Goal: Information Seeking & Learning: Learn about a topic

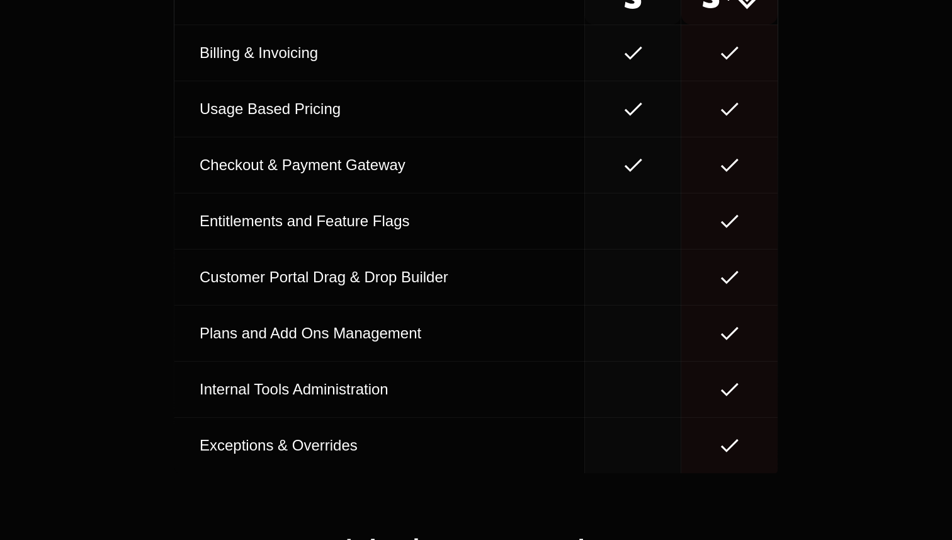
scroll to position [7710, 0]
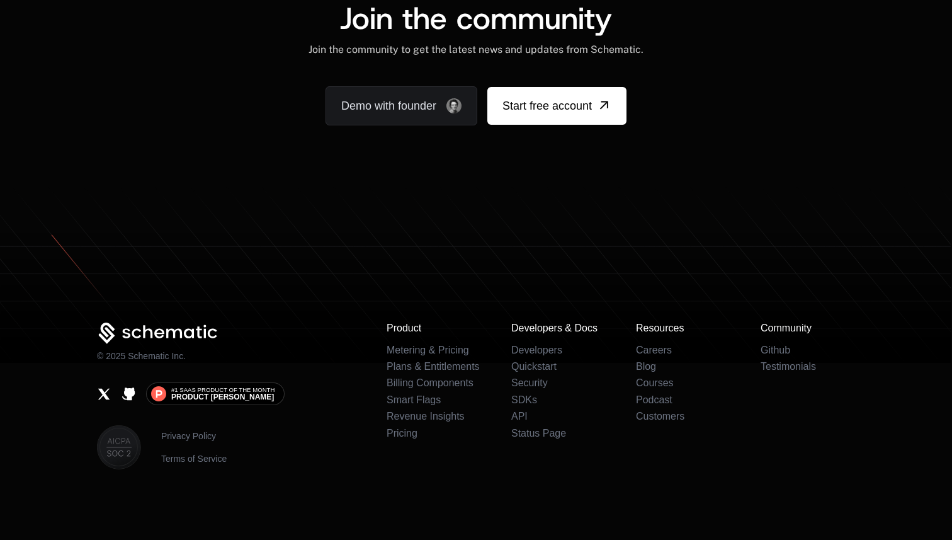
click at [484, 327] on div "Product Metering & Pricing Plans & Entitlements Billing Components Smart Flags …" at bounding box center [621, 395] width 468 height 147
click at [200, 428] on div "Privacy Policy Terms of Service" at bounding box center [231, 447] width 269 height 44
click at [200, 434] on link "Privacy Policy" at bounding box center [193, 435] width 65 height 13
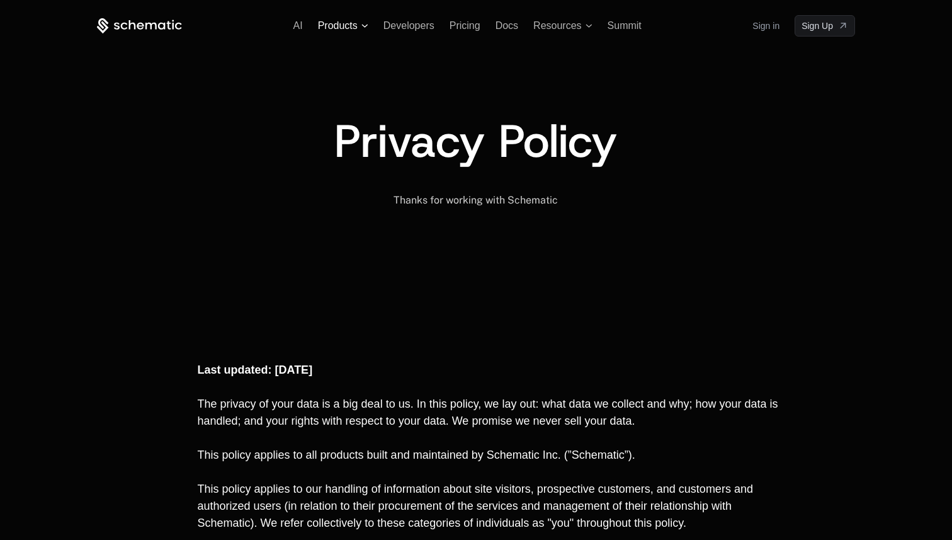
click at [344, 29] on span "Products" at bounding box center [338, 25] width 40 height 11
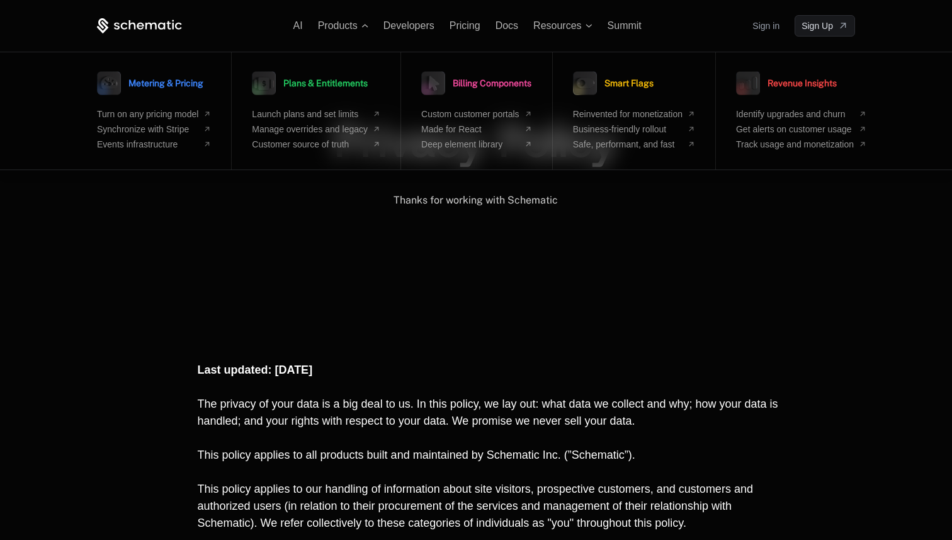
click at [436, 441] on p "﻿" at bounding box center [493, 437] width 592 height 17
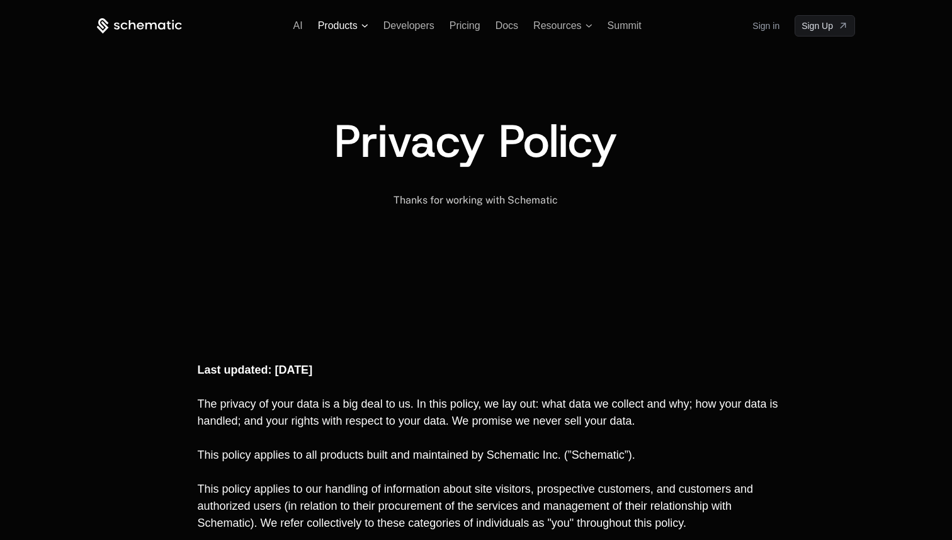
click at [366, 26] on icon at bounding box center [364, 26] width 7 height 4
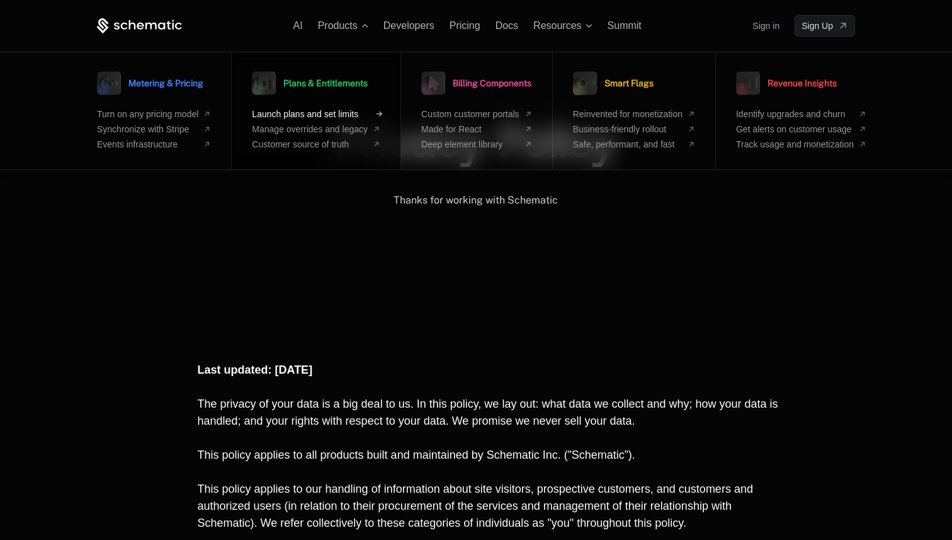
click at [342, 112] on span "Launch plans and set limits" at bounding box center [310, 114] width 116 height 10
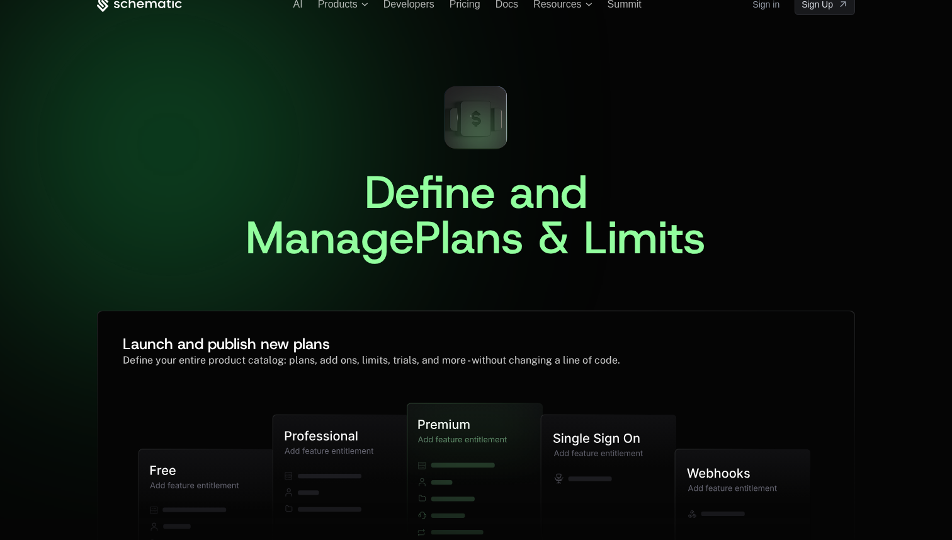
scroll to position [7, 0]
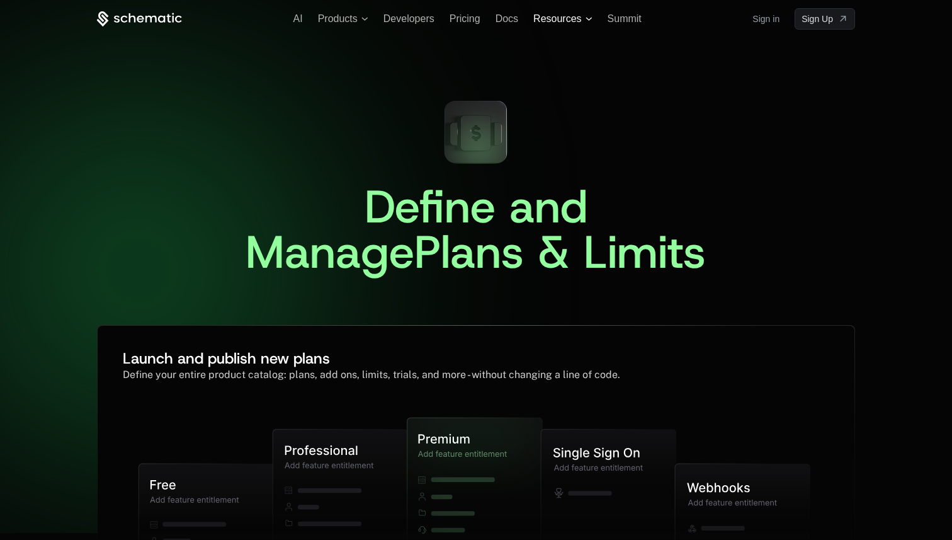
click at [591, 21] on span "Resources" at bounding box center [562, 18] width 59 height 11
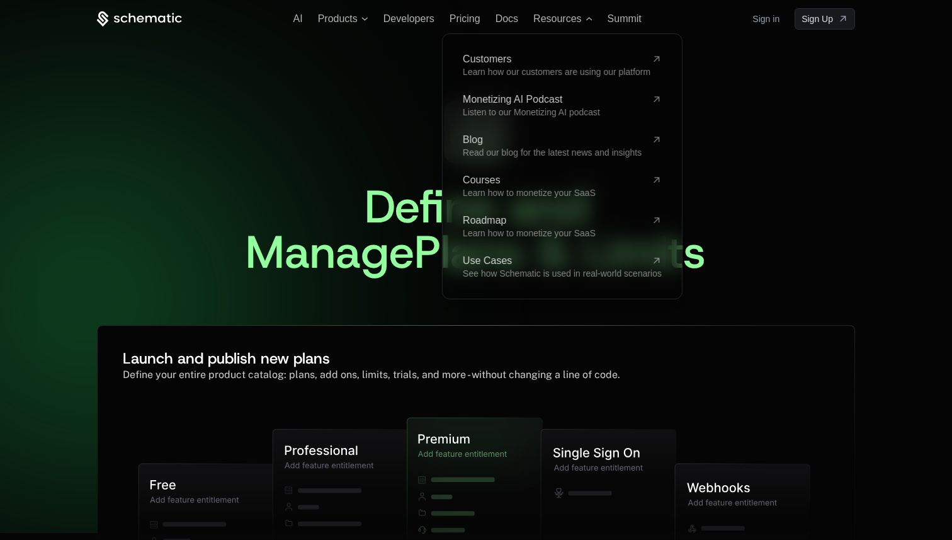
click at [388, 81] on div "Define and Manage Plans & Limits ﻿ Launch and publish new plans Define your ent…" at bounding box center [476, 350] width 758 height 640
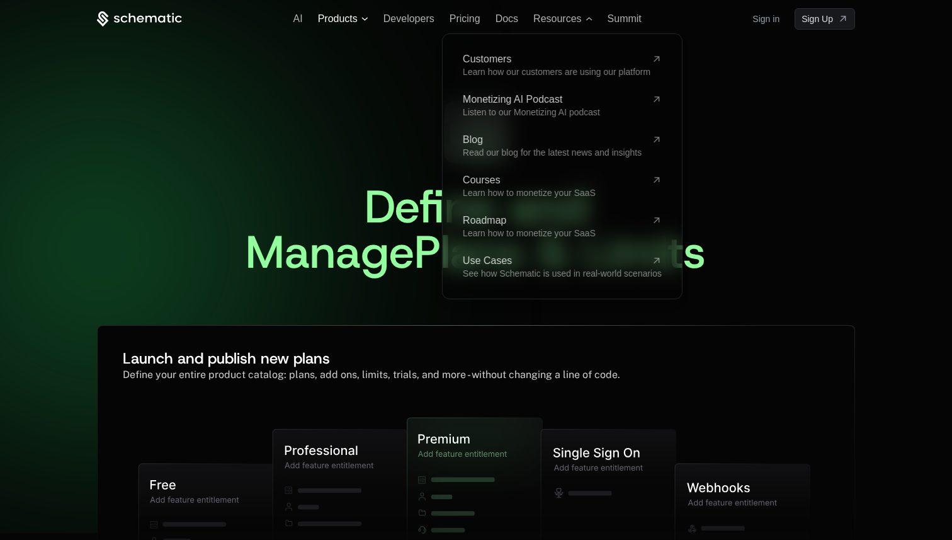
click at [361, 20] on icon at bounding box center [364, 19] width 7 height 4
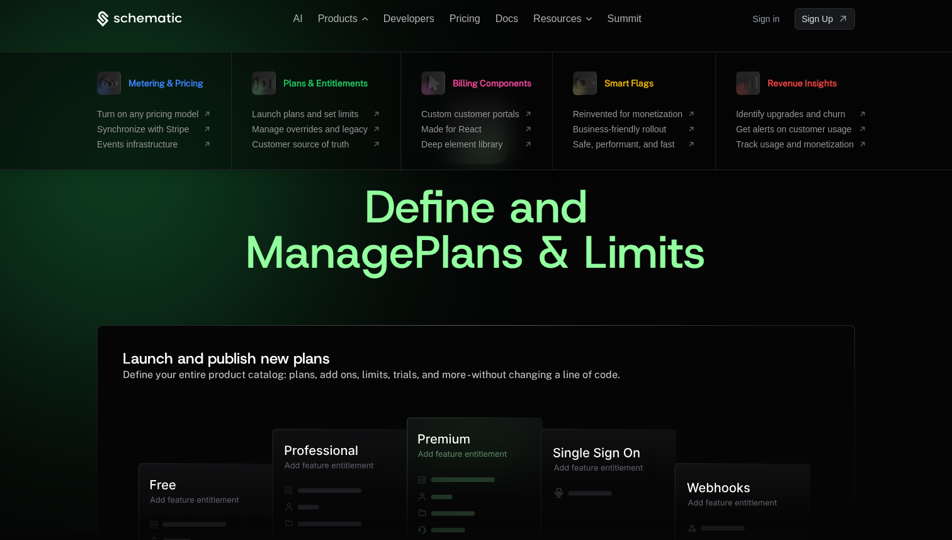
click at [487, 235] on span "Plans & Limits" at bounding box center [560, 252] width 292 height 60
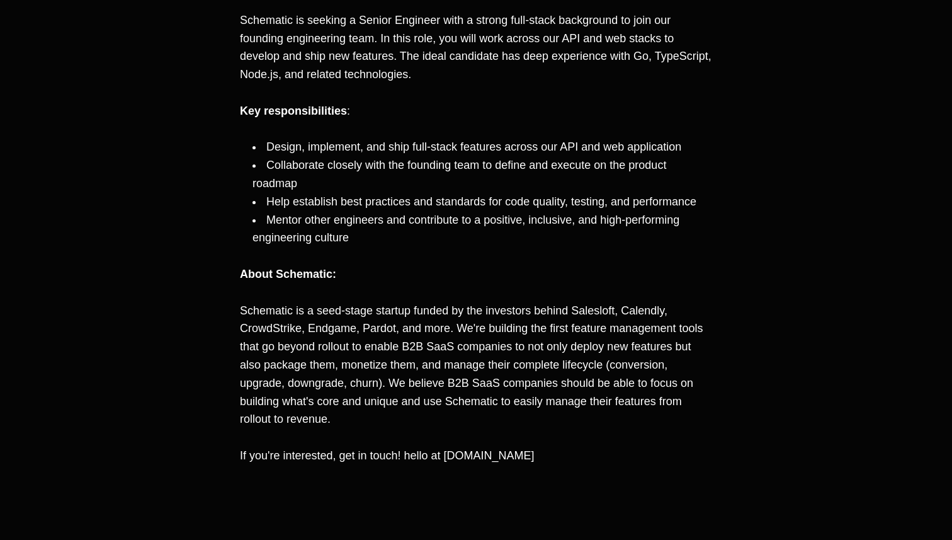
scroll to position [1051, 0]
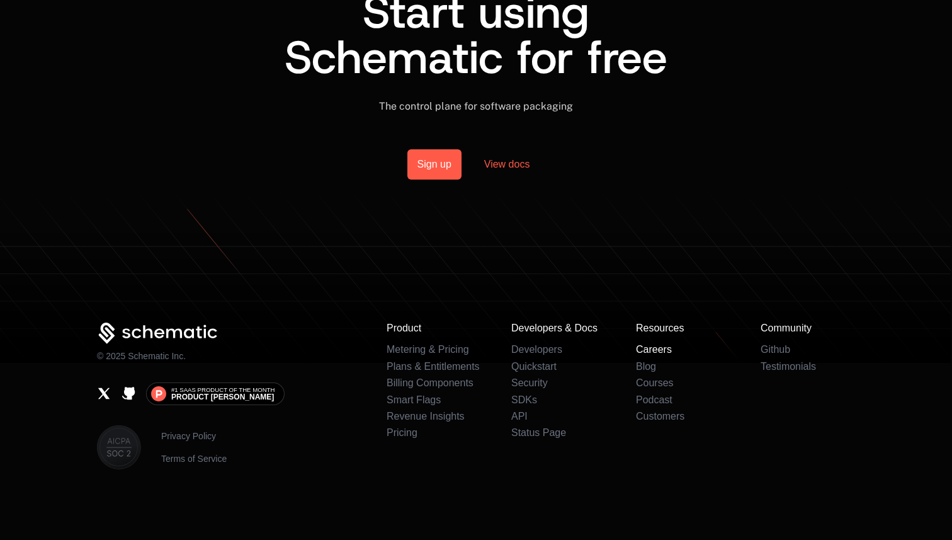
click at [662, 345] on link "Careers" at bounding box center [654, 349] width 36 height 11
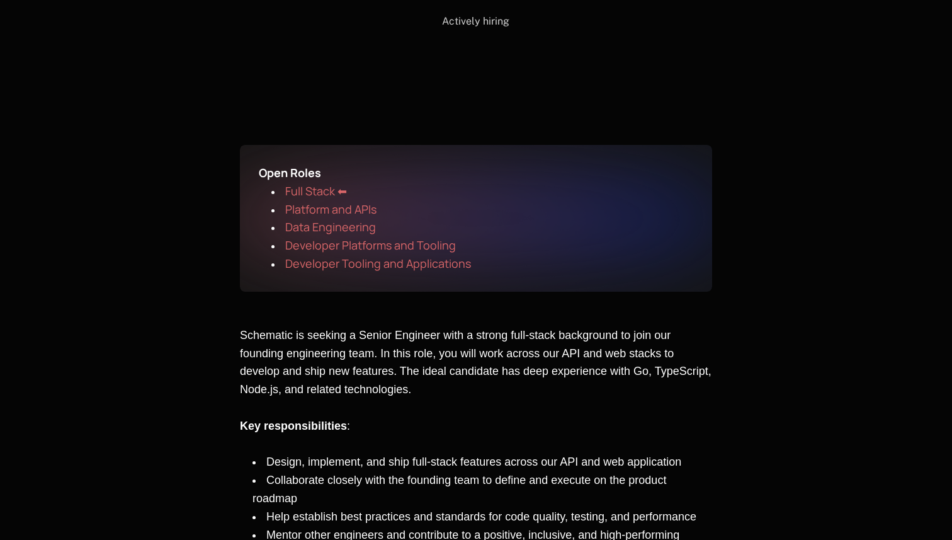
scroll to position [64, 0]
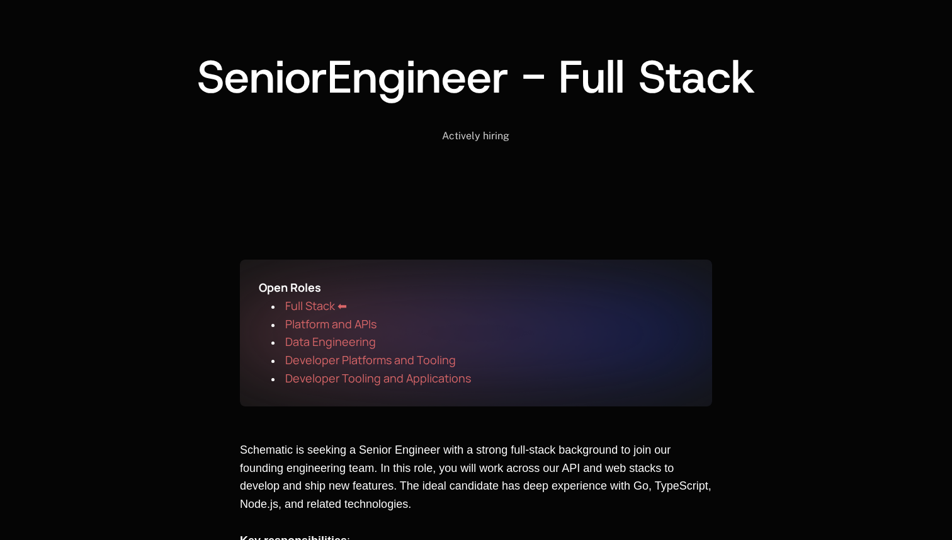
click at [342, 354] on span "Developer Platforms and Tooling" at bounding box center [370, 359] width 171 height 15
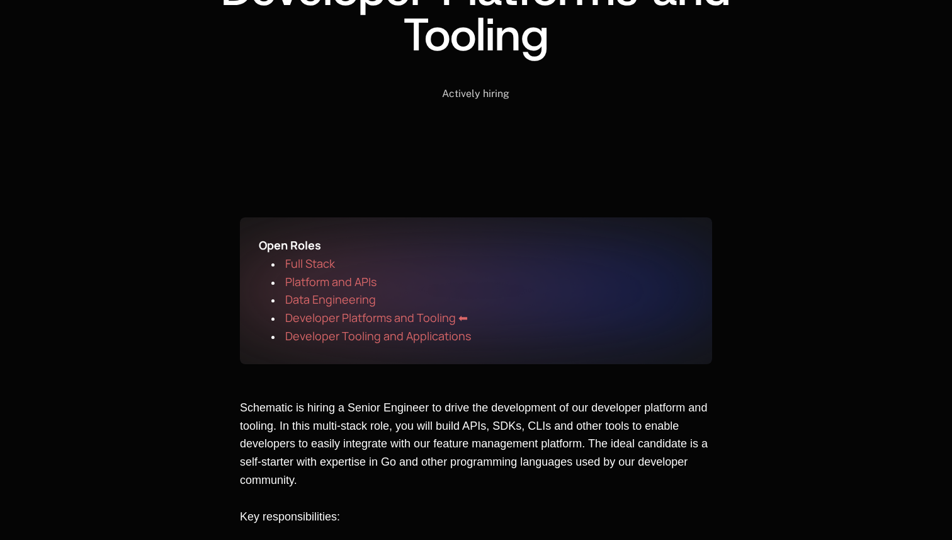
scroll to position [212, 0]
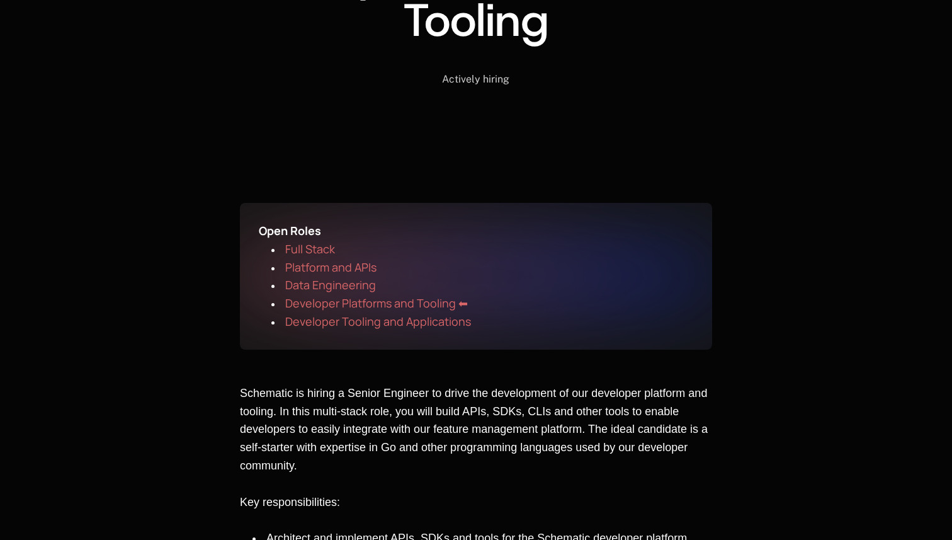
click at [365, 282] on span "Data Engineering" at bounding box center [330, 284] width 91 height 15
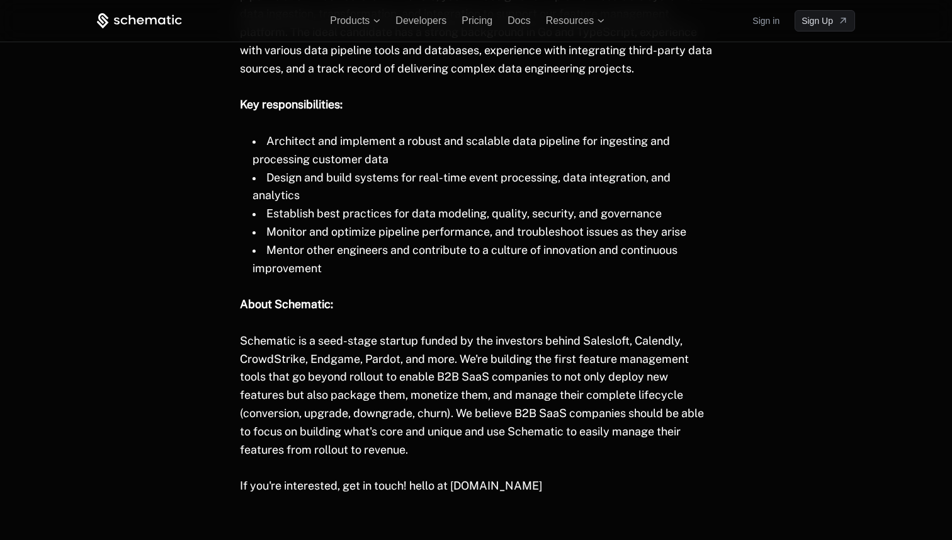
scroll to position [580, 0]
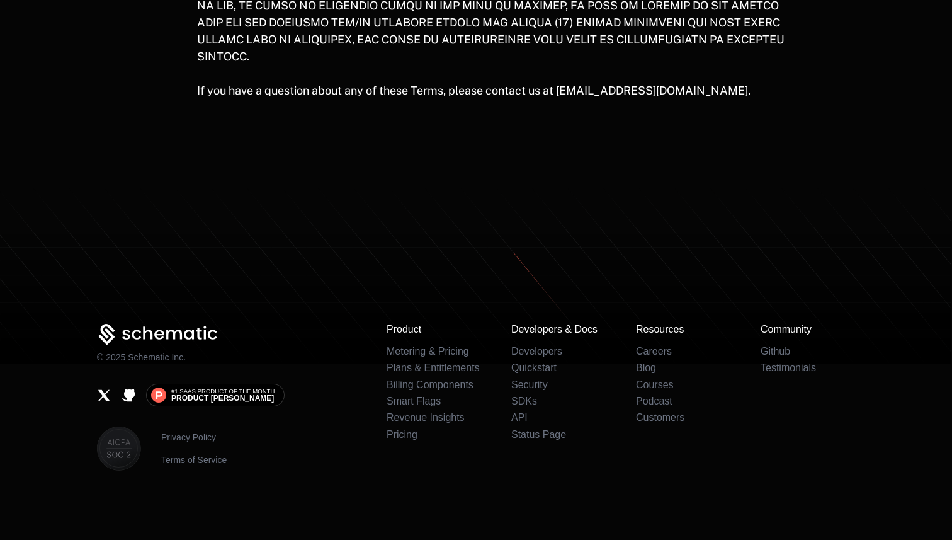
scroll to position [2685, 0]
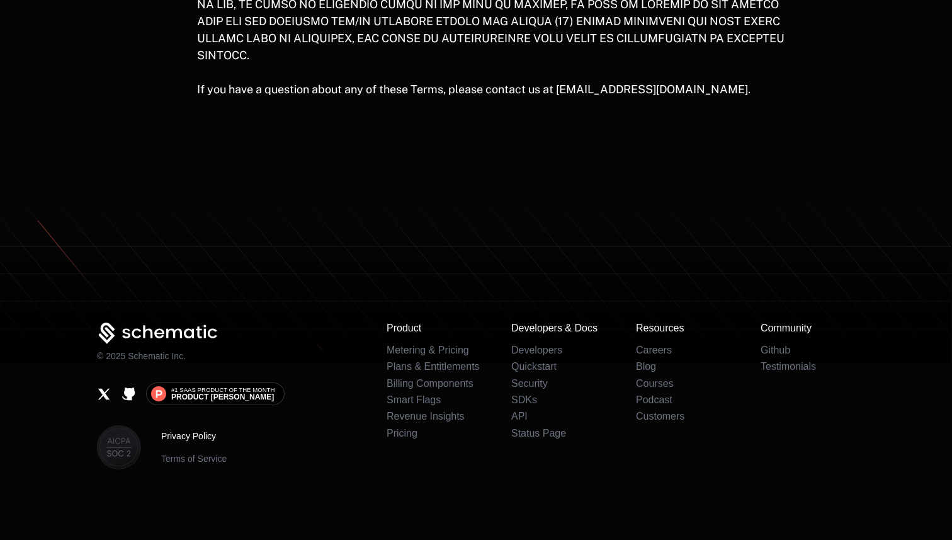
click at [193, 436] on link "Privacy Policy" at bounding box center [193, 435] width 65 height 13
